Goal: Find specific page/section: Find specific page/section

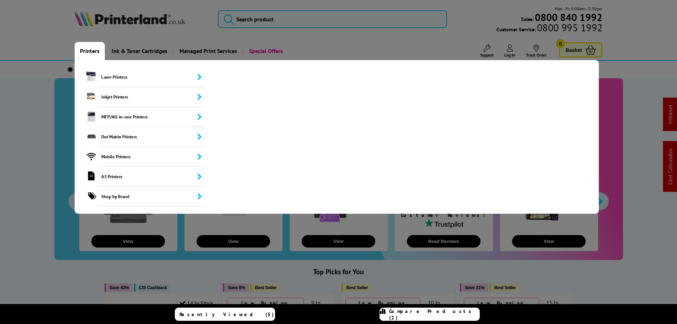
click at [88, 53] on link "Printers" at bounding box center [90, 51] width 30 height 18
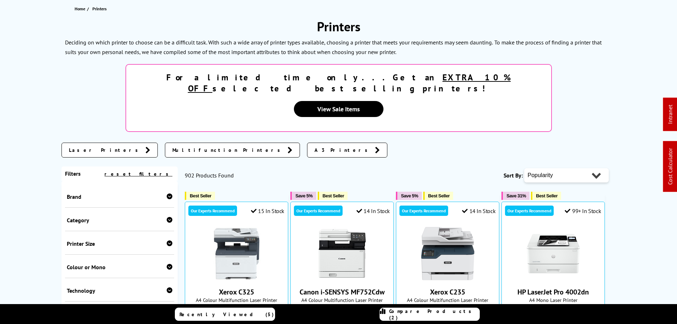
scroll to position [142, 0]
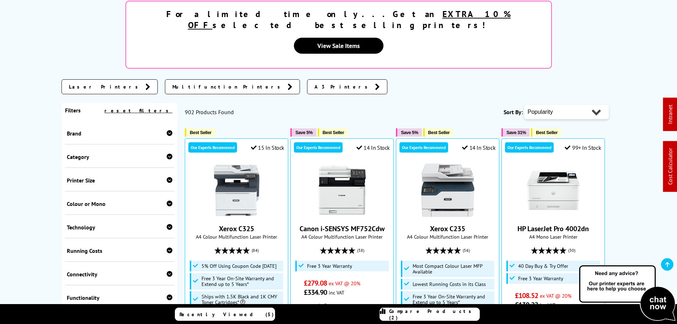
click at [87, 130] on div "Brand" at bounding box center [120, 133] width 106 height 7
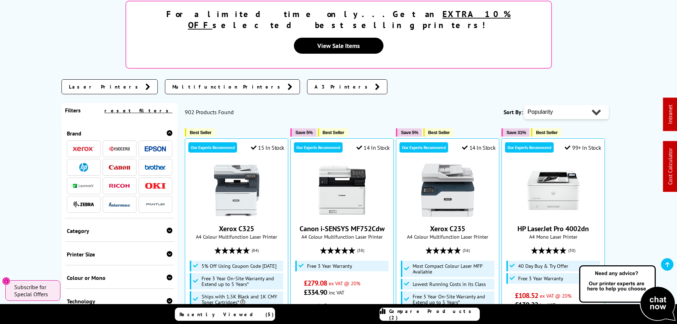
click at [146, 165] on img at bounding box center [155, 167] width 21 height 5
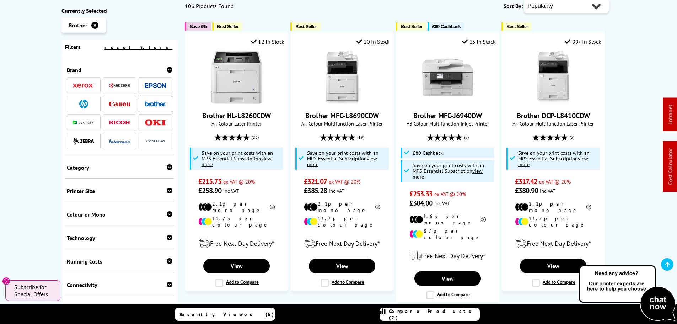
click at [90, 189] on div "Printer Size" at bounding box center [120, 190] width 106 height 7
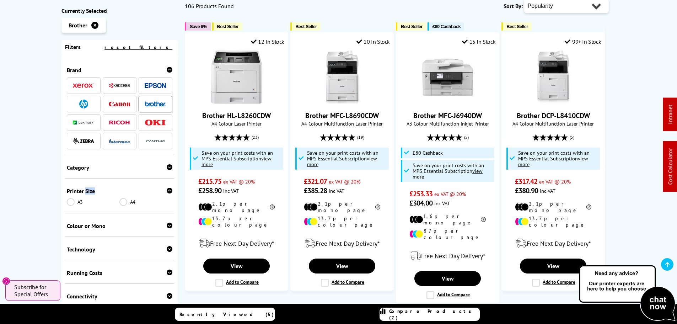
click at [90, 189] on div "Printer Size" at bounding box center [120, 190] width 106 height 7
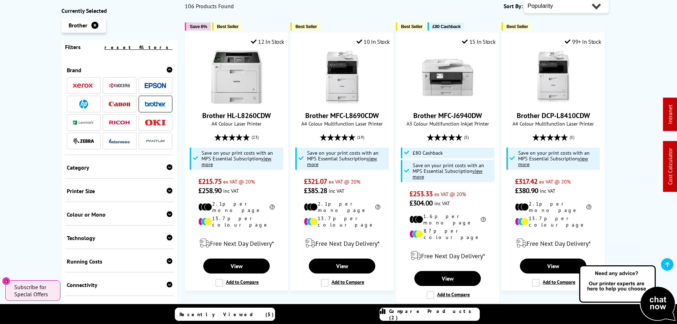
click at [89, 214] on div "Colour or Mono" at bounding box center [120, 214] width 106 height 7
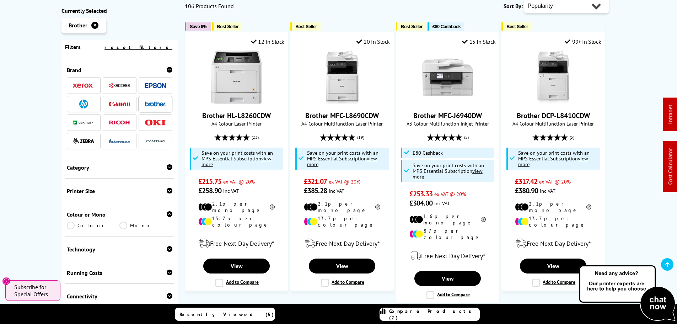
click at [121, 225] on link "Mono" at bounding box center [145, 225] width 53 height 8
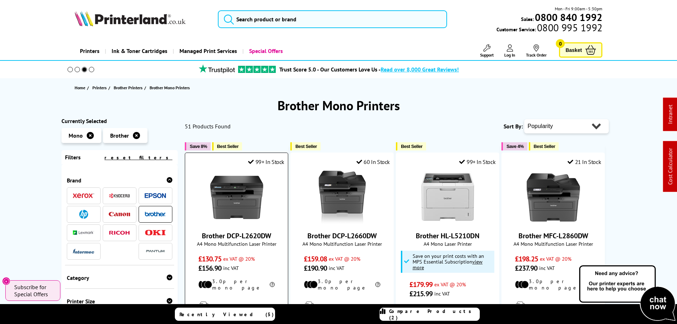
drag, startPoint x: 278, startPoint y: 236, endPoint x: 227, endPoint y: 236, distance: 50.8
click at [227, 236] on span "Brother DCP-L2620DW" at bounding box center [236, 235] width 92 height 9
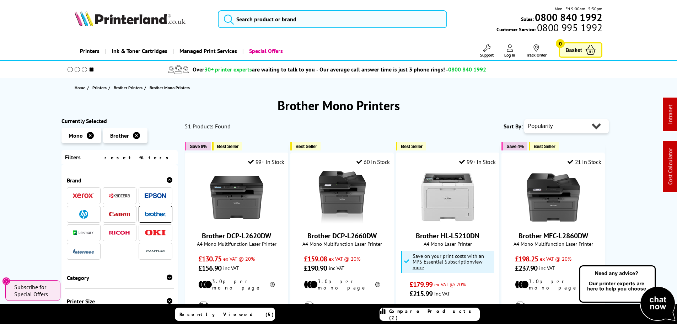
copy link "DCP-L2620DW"
click at [300, 21] on input "search" at bounding box center [332, 19] width 229 height 18
paste input "DCP-L2620DW"
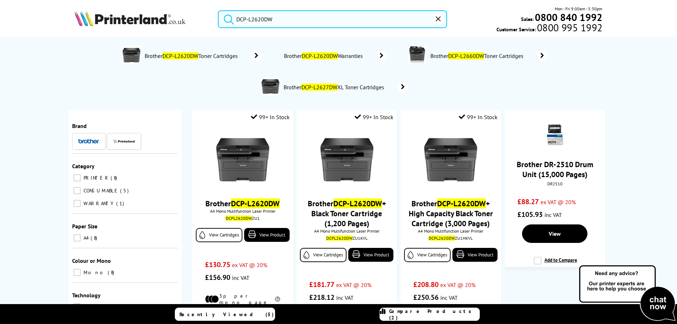
type input "DCP-L2620DW"
click at [108, 22] on img at bounding box center [130, 19] width 111 height 16
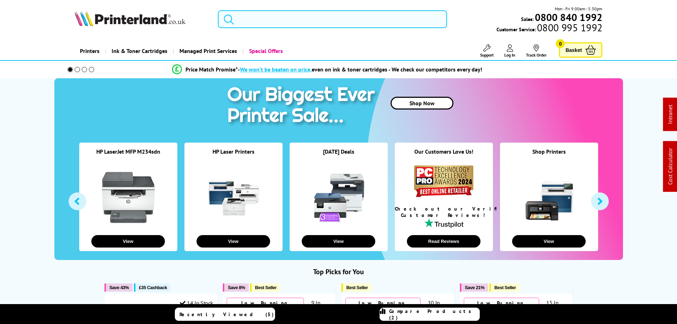
click at [329, 22] on input "search" at bounding box center [332, 19] width 229 height 18
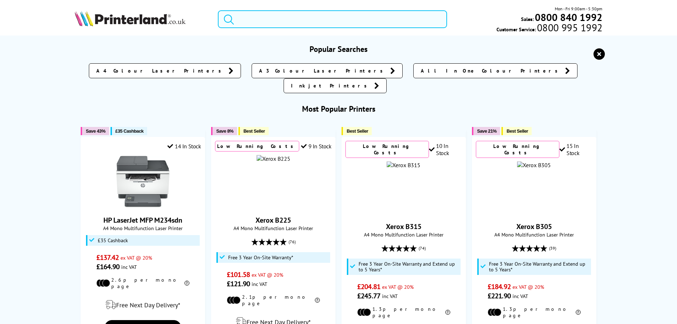
paste input "DCP-L2620DW"
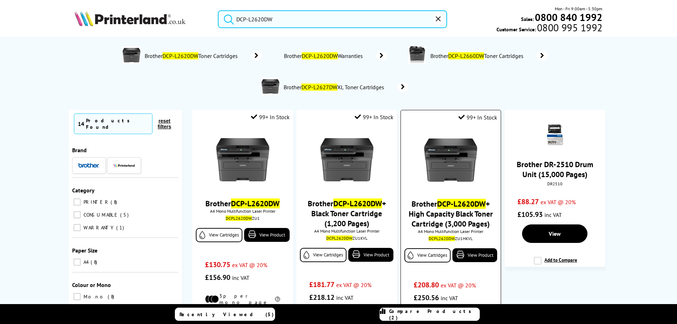
scroll to position [71, 0]
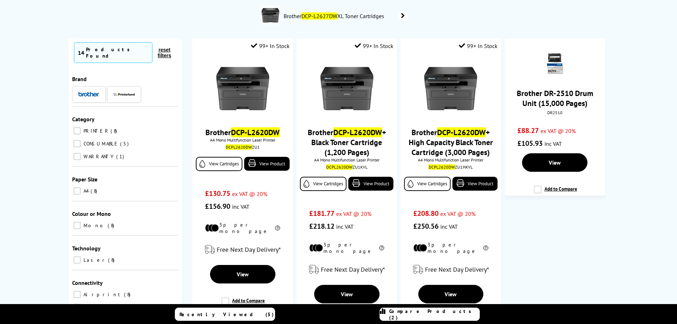
type input "DCP-L2620DW"
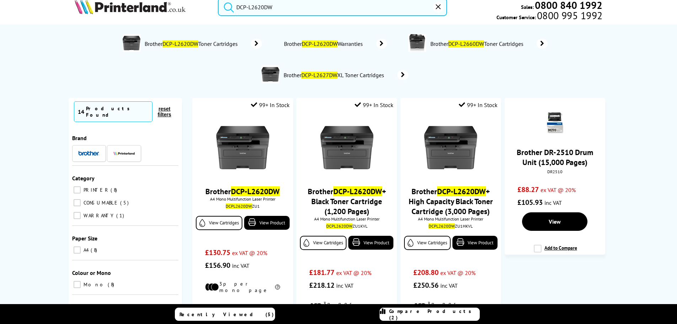
scroll to position [0, 0]
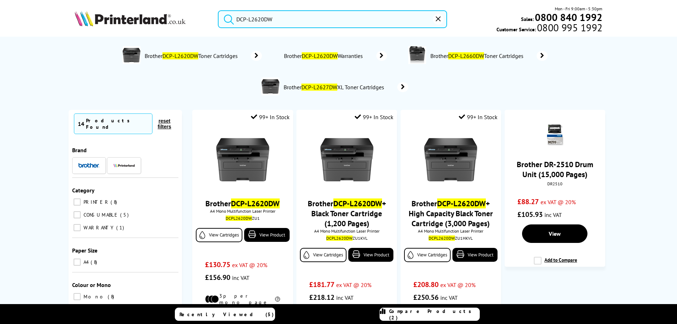
click at [123, 17] on img at bounding box center [130, 19] width 111 height 16
